Goal: Information Seeking & Learning: Learn about a topic

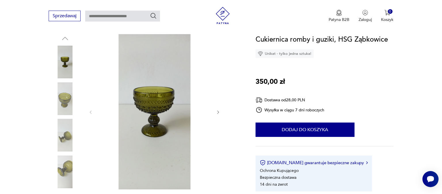
click at [220, 110] on icon "button" at bounding box center [218, 112] width 5 height 5
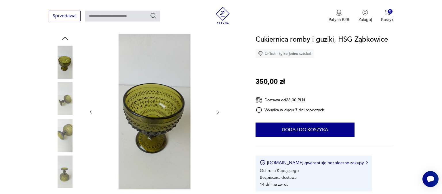
click at [220, 110] on icon "button" at bounding box center [218, 112] width 5 height 5
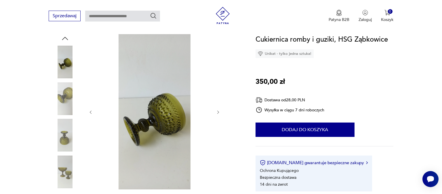
click at [220, 110] on icon "button" at bounding box center [218, 112] width 5 height 5
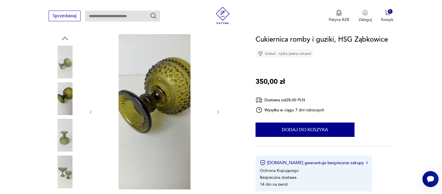
click at [220, 110] on icon "button" at bounding box center [218, 112] width 5 height 5
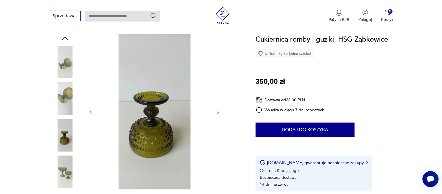
click at [220, 110] on icon "button" at bounding box center [218, 112] width 5 height 5
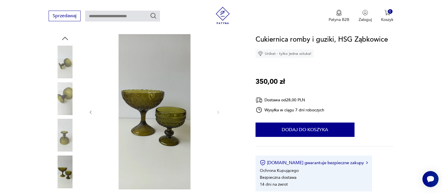
click at [89, 110] on icon "button" at bounding box center [90, 112] width 5 height 5
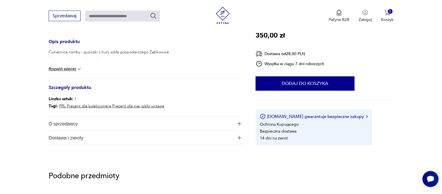
scroll to position [243, 0]
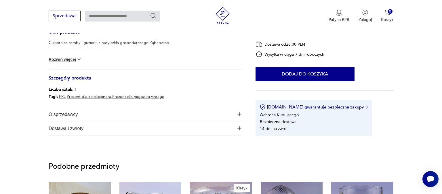
click at [82, 60] on img at bounding box center [79, 60] width 6 height 6
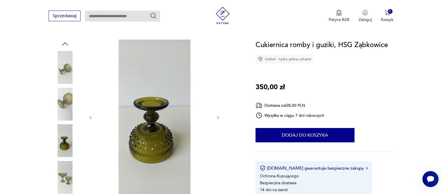
scroll to position [61, 0]
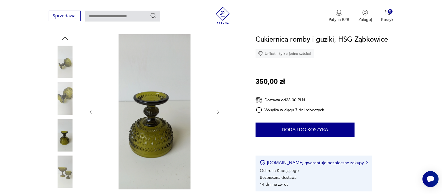
click at [219, 110] on icon "button" at bounding box center [218, 112] width 5 height 5
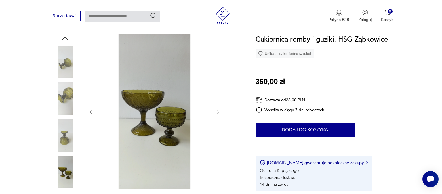
click at [174, 125] on img at bounding box center [154, 112] width 111 height 156
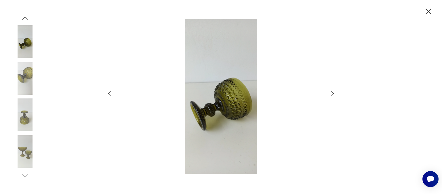
click at [225, 111] on img at bounding box center [220, 97] width 205 height 156
click at [230, 105] on img at bounding box center [220, 97] width 205 height 156
click at [332, 93] on icon "button" at bounding box center [332, 93] width 7 height 7
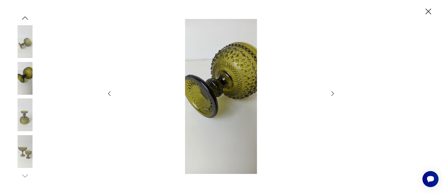
click at [331, 93] on icon "button" at bounding box center [332, 93] width 7 height 7
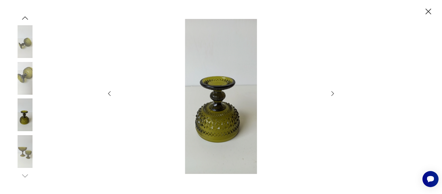
click at [331, 93] on icon "button" at bounding box center [332, 93] width 7 height 7
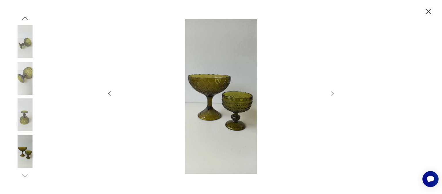
click at [427, 12] on icon "button" at bounding box center [428, 12] width 10 height 10
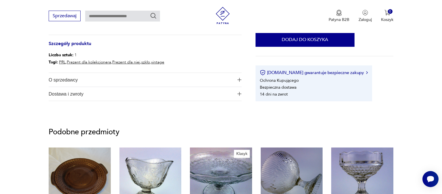
scroll to position [364, 0]
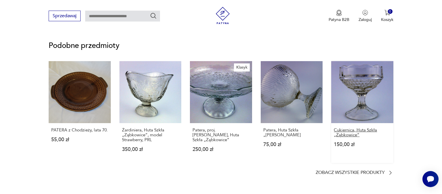
click at [350, 135] on p "Cukiernica, Huta Szkła „Ząbkowice”" at bounding box center [362, 133] width 57 height 10
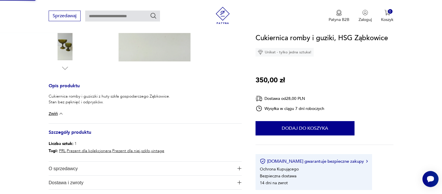
scroll to position [63, 0]
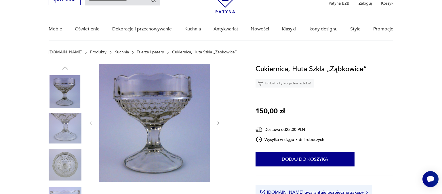
scroll to position [61, 0]
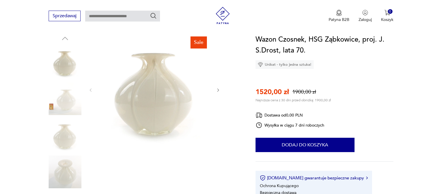
click at [218, 89] on icon "button" at bounding box center [218, 90] width 5 height 5
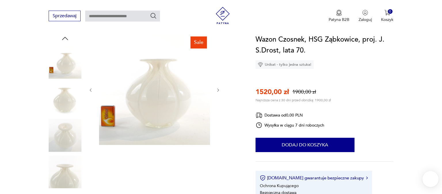
click at [218, 89] on icon "button" at bounding box center [218, 90] width 5 height 5
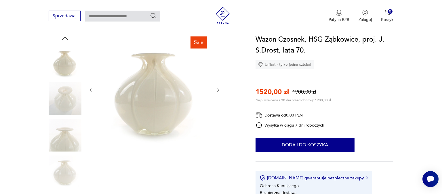
click at [218, 91] on icon "button" at bounding box center [218, 90] width 2 height 3
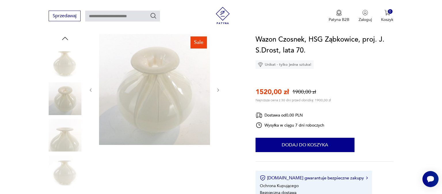
click at [218, 91] on icon "button" at bounding box center [218, 90] width 2 height 3
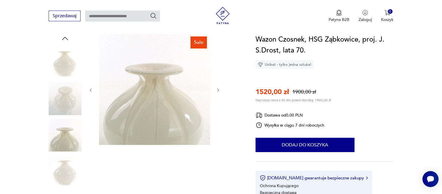
click at [218, 91] on icon "button" at bounding box center [218, 90] width 2 height 3
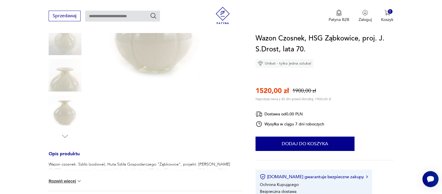
scroll to position [61, 0]
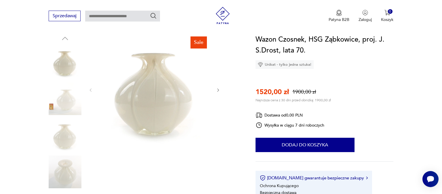
click at [218, 88] on icon "button" at bounding box center [218, 90] width 5 height 5
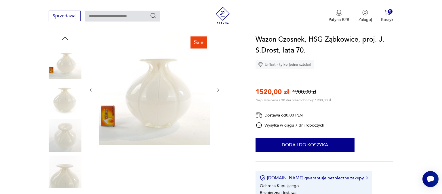
click at [218, 88] on icon "button" at bounding box center [218, 90] width 5 height 5
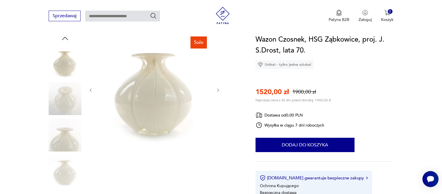
click at [218, 88] on icon "button" at bounding box center [218, 90] width 5 height 5
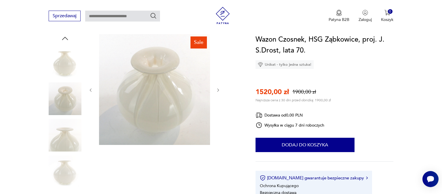
click at [219, 89] on icon "button" at bounding box center [218, 90] width 5 height 5
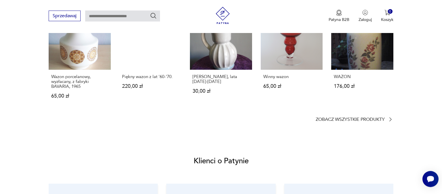
scroll to position [425, 0]
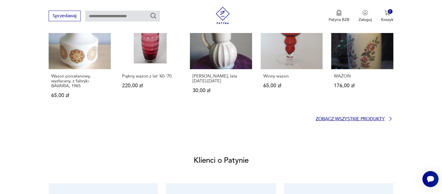
click at [331, 120] on p "Zobacz wszystkie produkty" at bounding box center [349, 119] width 69 height 4
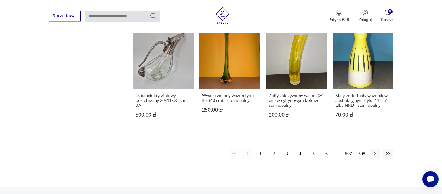
scroll to position [615, 0]
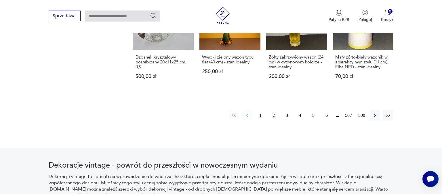
click at [273, 110] on button "2" at bounding box center [273, 115] width 10 height 10
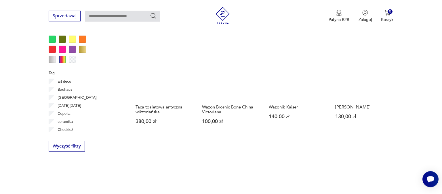
scroll to position [486, 0]
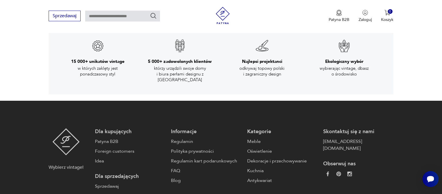
scroll to position [436, 0]
